Goal: Transaction & Acquisition: Subscribe to service/newsletter

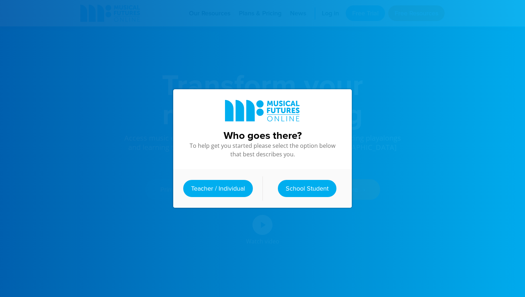
click at [345, 76] on div "Who goes there? To help get you started please select the option below that bes…" at bounding box center [262, 148] width 193 height 297
click at [220, 187] on link "Teacher / Individual" at bounding box center [218, 188] width 70 height 17
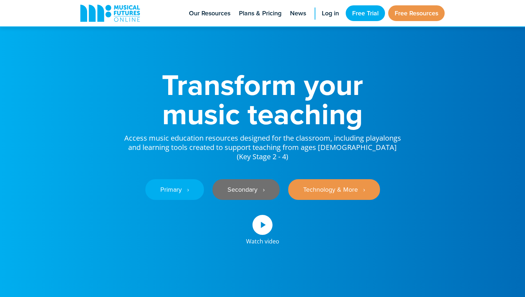
click at [261, 183] on link "Secondary ‎‏‏‎ ‎ ›" at bounding box center [245, 189] width 67 height 21
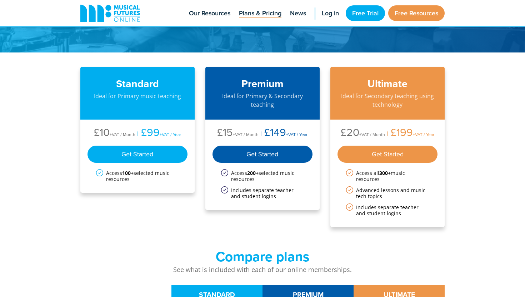
scroll to position [11, 0]
